Goal: Submit feedback/report problem

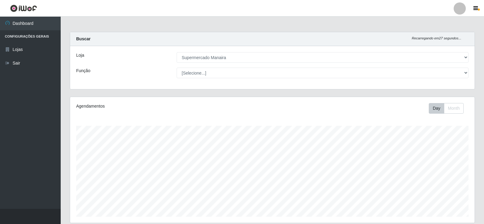
select select "443"
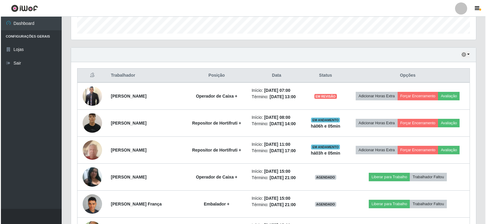
scroll to position [186, 0]
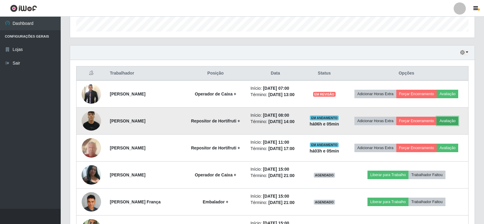
click at [437, 125] on button "Avaliação" at bounding box center [448, 121] width 22 height 9
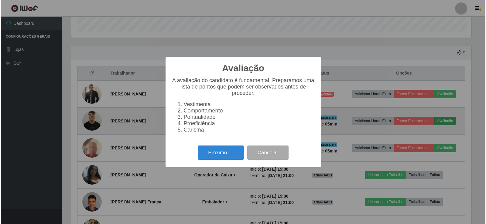
scroll to position [126, 402]
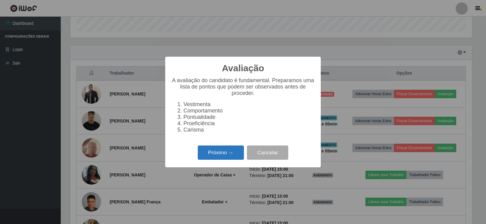
click at [209, 155] on button "Próximo →" at bounding box center [221, 153] width 46 height 14
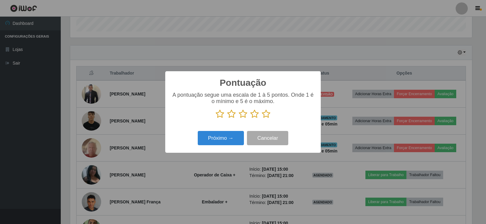
scroll to position [303611, 303335]
click at [266, 114] on icon at bounding box center [266, 114] width 9 height 9
click at [262, 119] on input "radio" at bounding box center [262, 119] width 0 height 0
click at [212, 139] on button "Próximo →" at bounding box center [221, 138] width 46 height 14
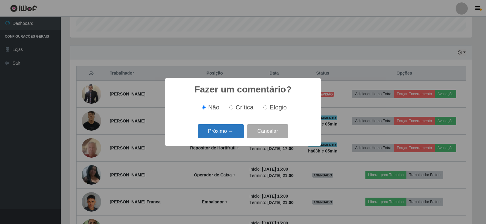
click at [222, 132] on button "Próximo →" at bounding box center [221, 132] width 46 height 14
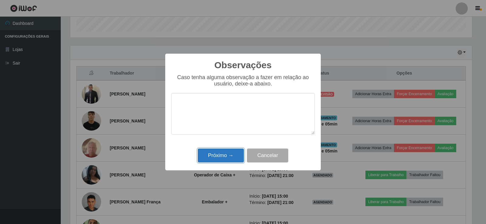
click at [228, 158] on button "Próximo →" at bounding box center [221, 156] width 46 height 14
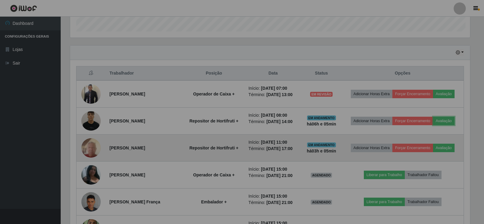
scroll to position [126, 405]
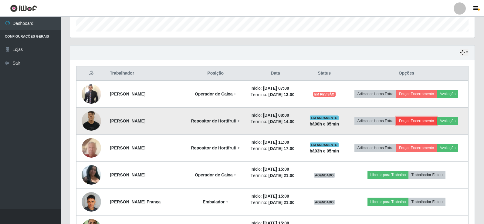
click at [433, 124] on button "Forçar Encerramento" at bounding box center [417, 121] width 41 height 9
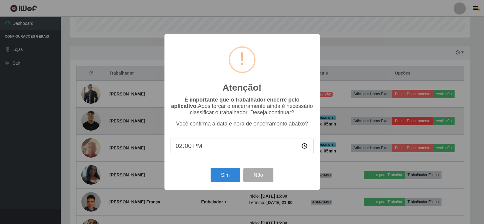
scroll to position [126, 402]
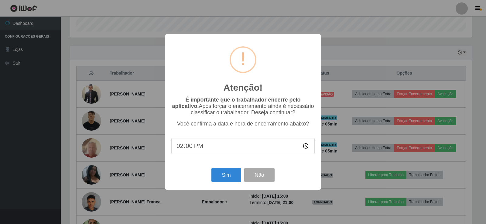
type input "14:05"
click at [225, 176] on button "Sim" at bounding box center [225, 175] width 29 height 14
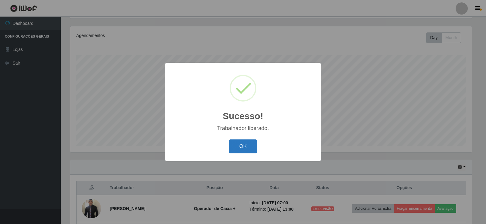
click at [240, 145] on button "OK" at bounding box center [243, 147] width 28 height 14
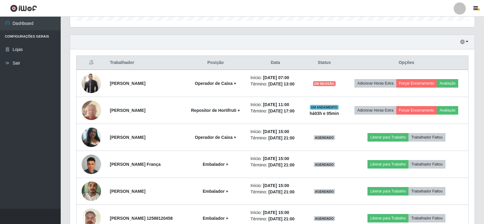
scroll to position [203, 0]
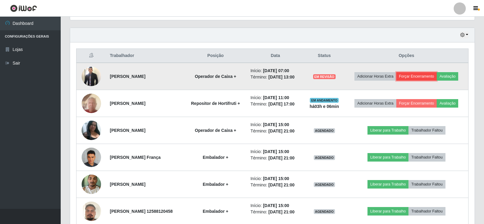
click at [426, 74] on button "Forçar Encerramento" at bounding box center [417, 76] width 41 height 9
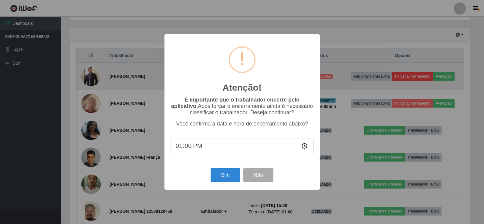
scroll to position [126, 402]
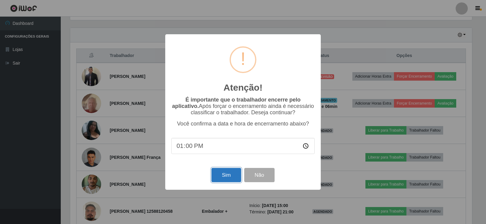
click at [232, 177] on button "Sim" at bounding box center [225, 175] width 29 height 14
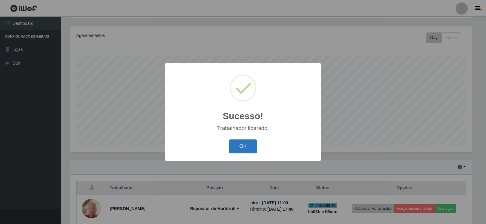
click at [239, 149] on button "OK" at bounding box center [243, 147] width 28 height 14
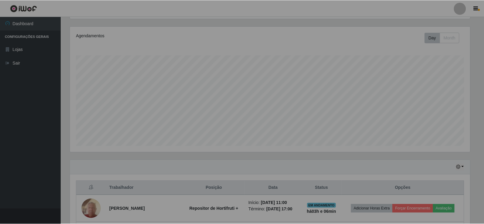
scroll to position [126, 405]
